Goal: Task Accomplishment & Management: Manage account settings

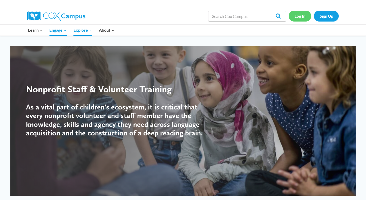
click at [305, 14] on link "Log In" at bounding box center [300, 16] width 23 height 11
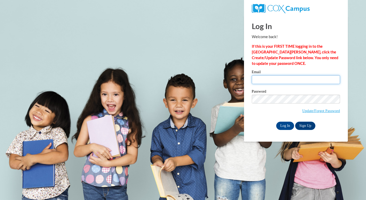
click at [276, 81] on input "Email" at bounding box center [296, 79] width 88 height 9
type input "[EMAIL_ADDRESS][DOMAIN_NAME]"
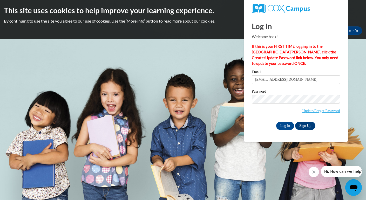
click at [280, 94] on label "Password" at bounding box center [296, 92] width 88 height 5
click at [275, 108] on span "Update/Forgot Password" at bounding box center [296, 106] width 88 height 22
